Goal: Transaction & Acquisition: Purchase product/service

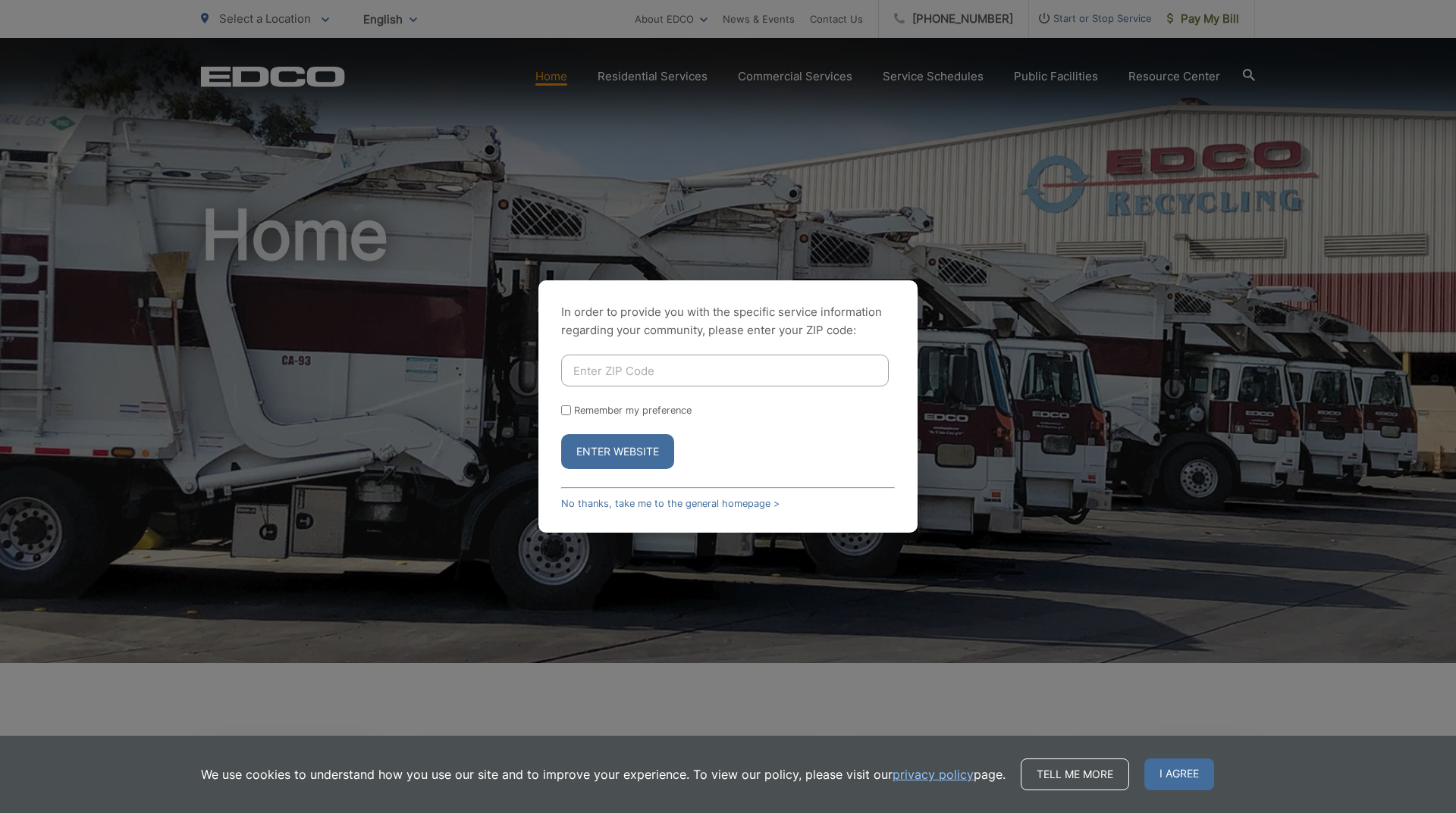
click at [627, 461] on button "Enter Website" at bounding box center [617, 452] width 113 height 35
drag, startPoint x: 1232, startPoint y: 141, endPoint x: 1234, endPoint y: 116, distance: 25.1
click at [1232, 140] on div "In order to provide you with the specific service information regarding your co…" at bounding box center [728, 406] width 1456 height 813
click at [587, 382] on input "Enter ZIP Code" at bounding box center [725, 370] width 327 height 32
type input "90503"
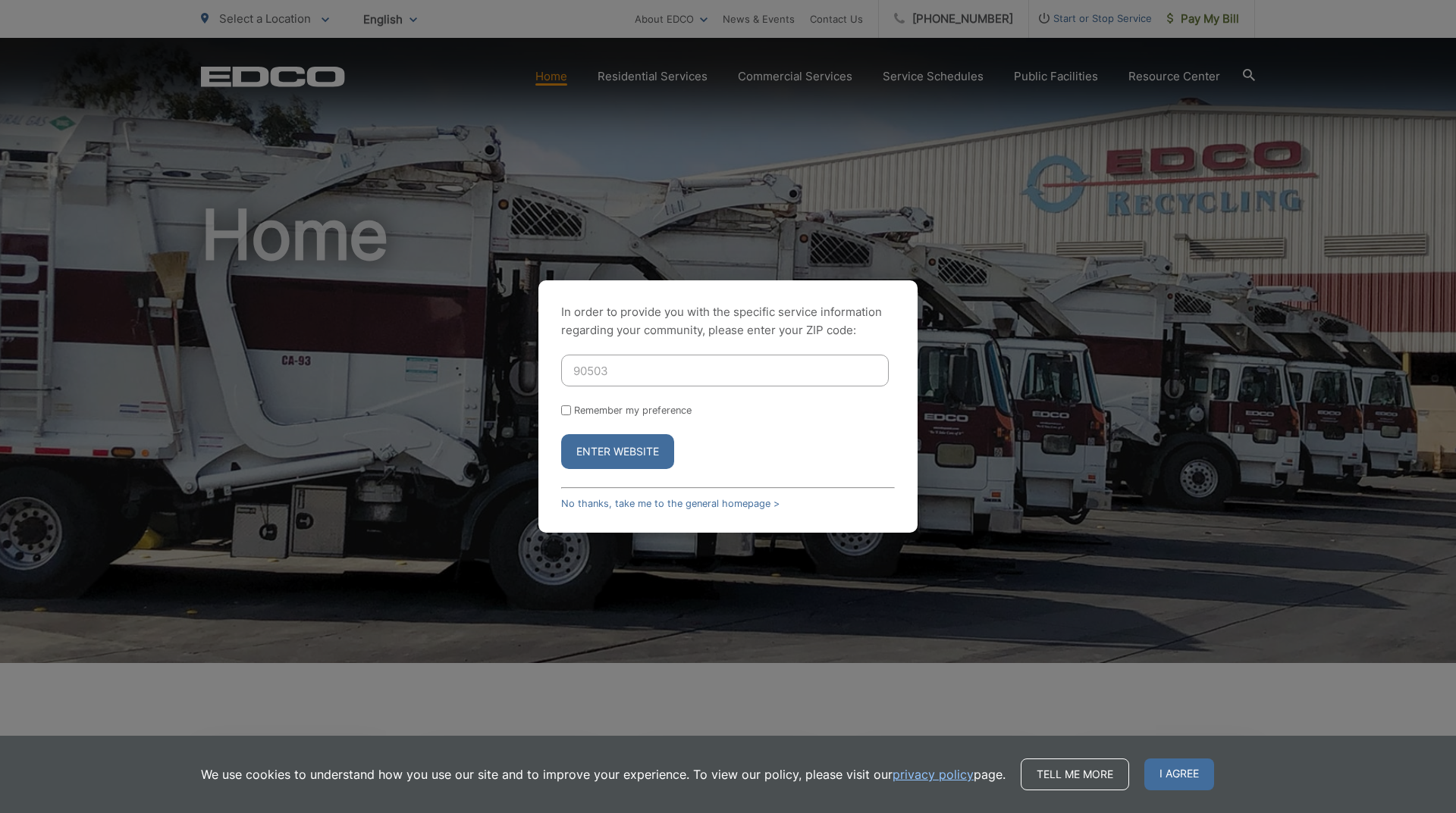
click at [594, 439] on button "Enter Website" at bounding box center [617, 452] width 113 height 35
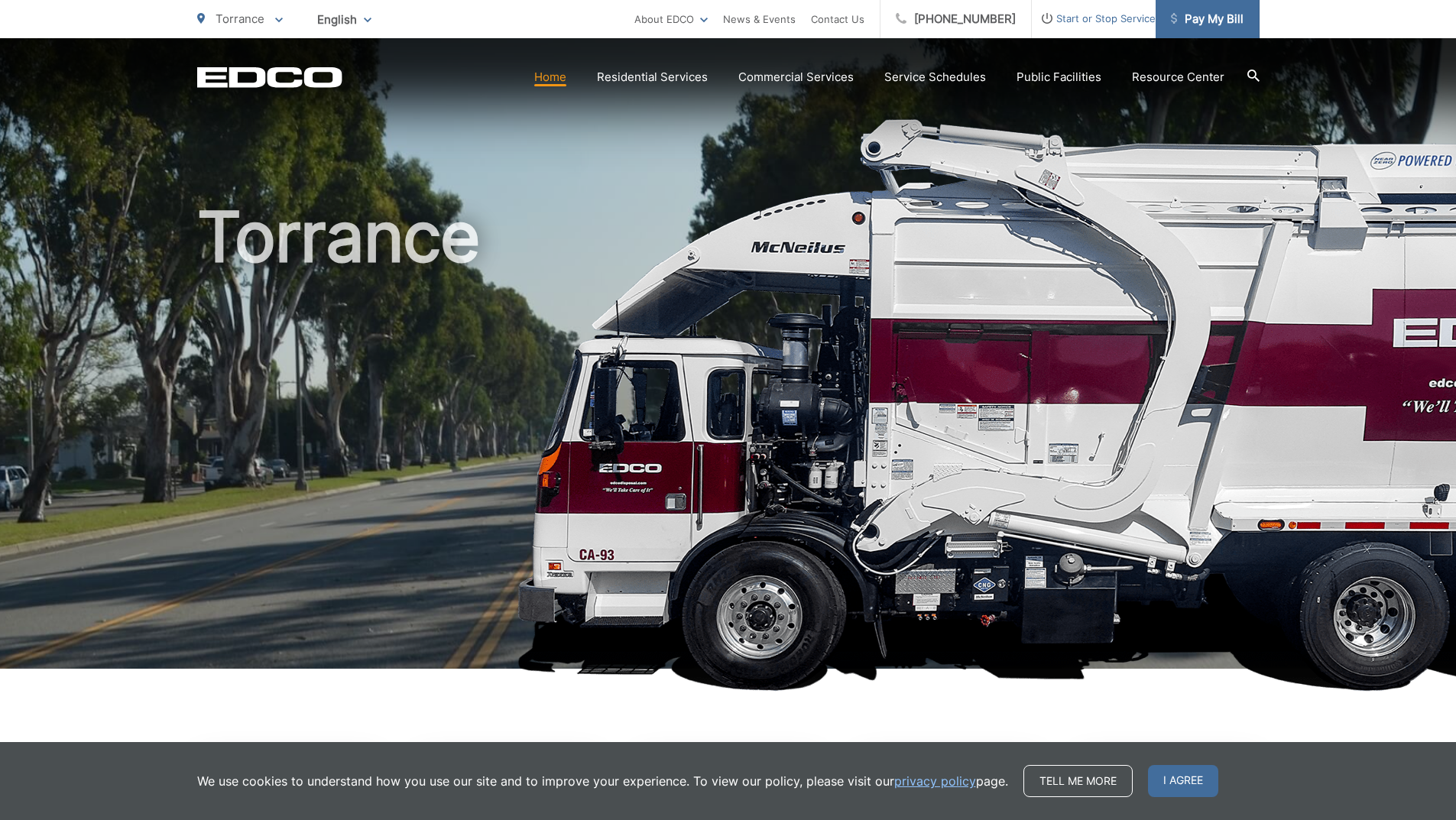
click at [1186, 22] on span "Pay My Bill" at bounding box center [1207, 19] width 72 height 19
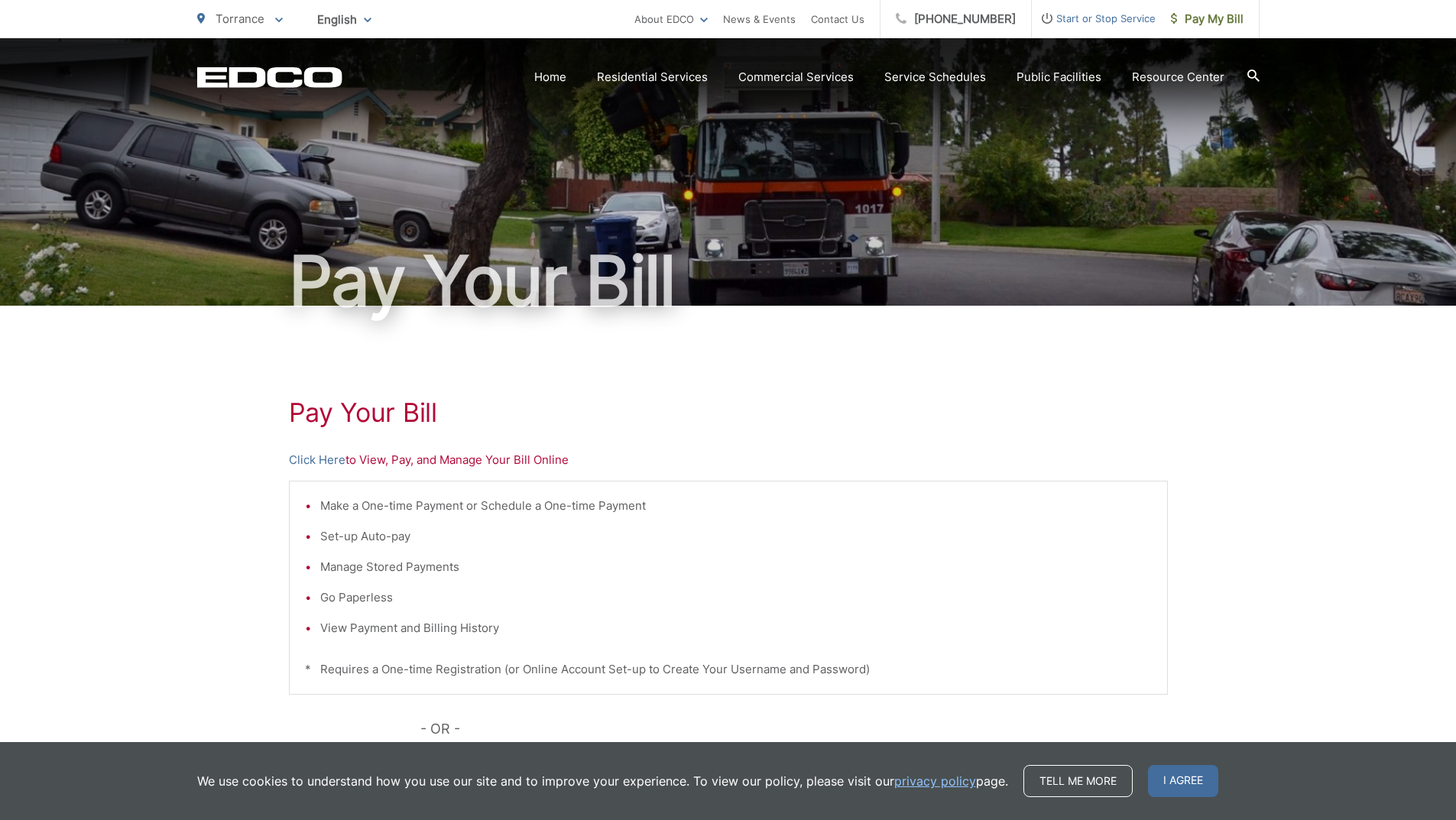
click at [454, 462] on p "Click Here to View, Pay, and Manage Your Bill Online" at bounding box center [728, 460] width 879 height 19
click at [469, 459] on p "Click Here to View, Pay, and Manage Your Bill Online" at bounding box center [728, 460] width 879 height 19
click at [387, 470] on div "Pay Your Bill Click Here to View, Pay, and Manage Your Bill Online Make a One-t…" at bounding box center [728, 649] width 879 height 687
click at [335, 464] on link "Click Here" at bounding box center [317, 460] width 56 height 19
